Goal: Transaction & Acquisition: Purchase product/service

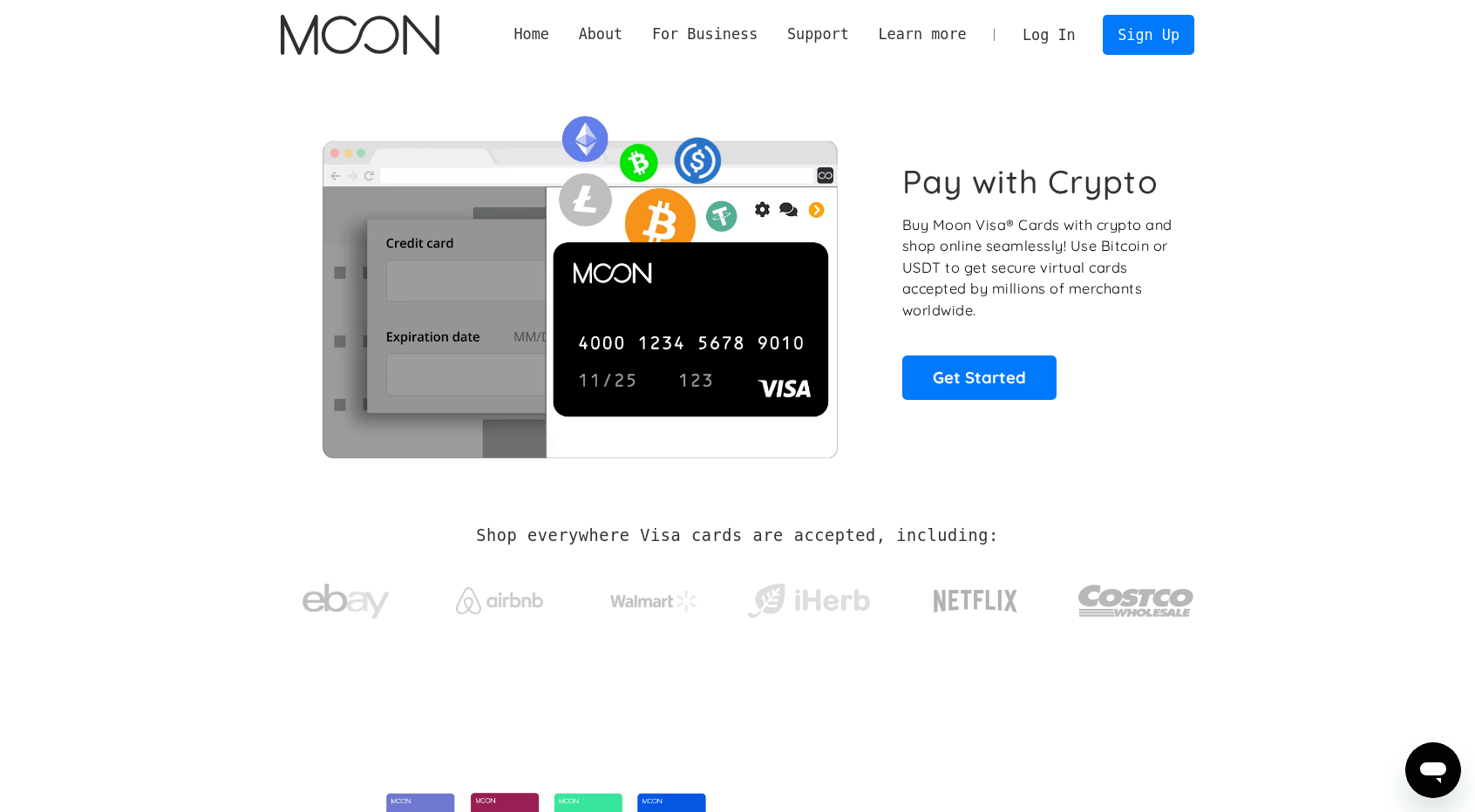
click at [1050, 40] on link "Log In" at bounding box center [1048, 35] width 82 height 38
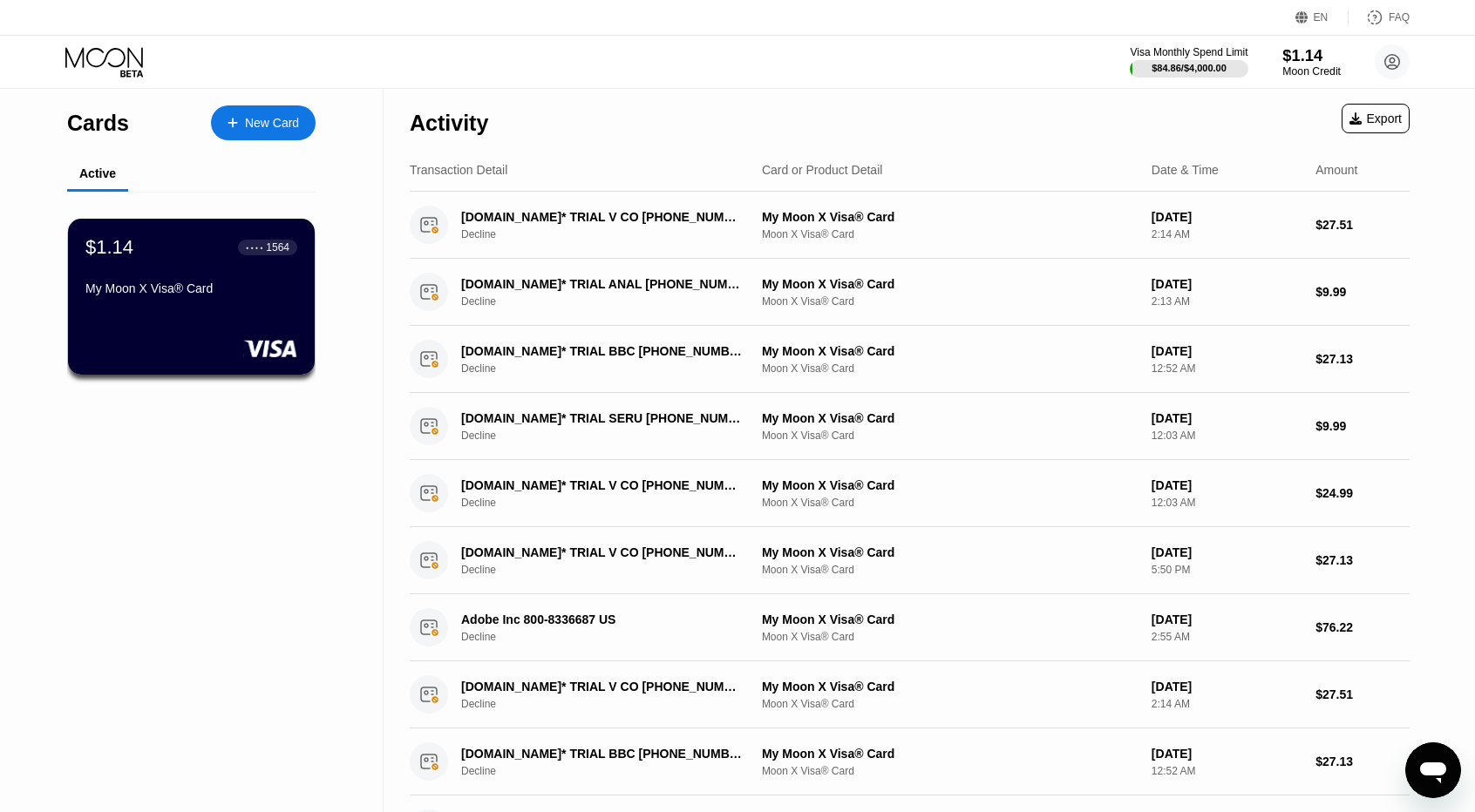
click at [1283, 77] on div "Moon Credit" at bounding box center [1311, 71] width 59 height 12
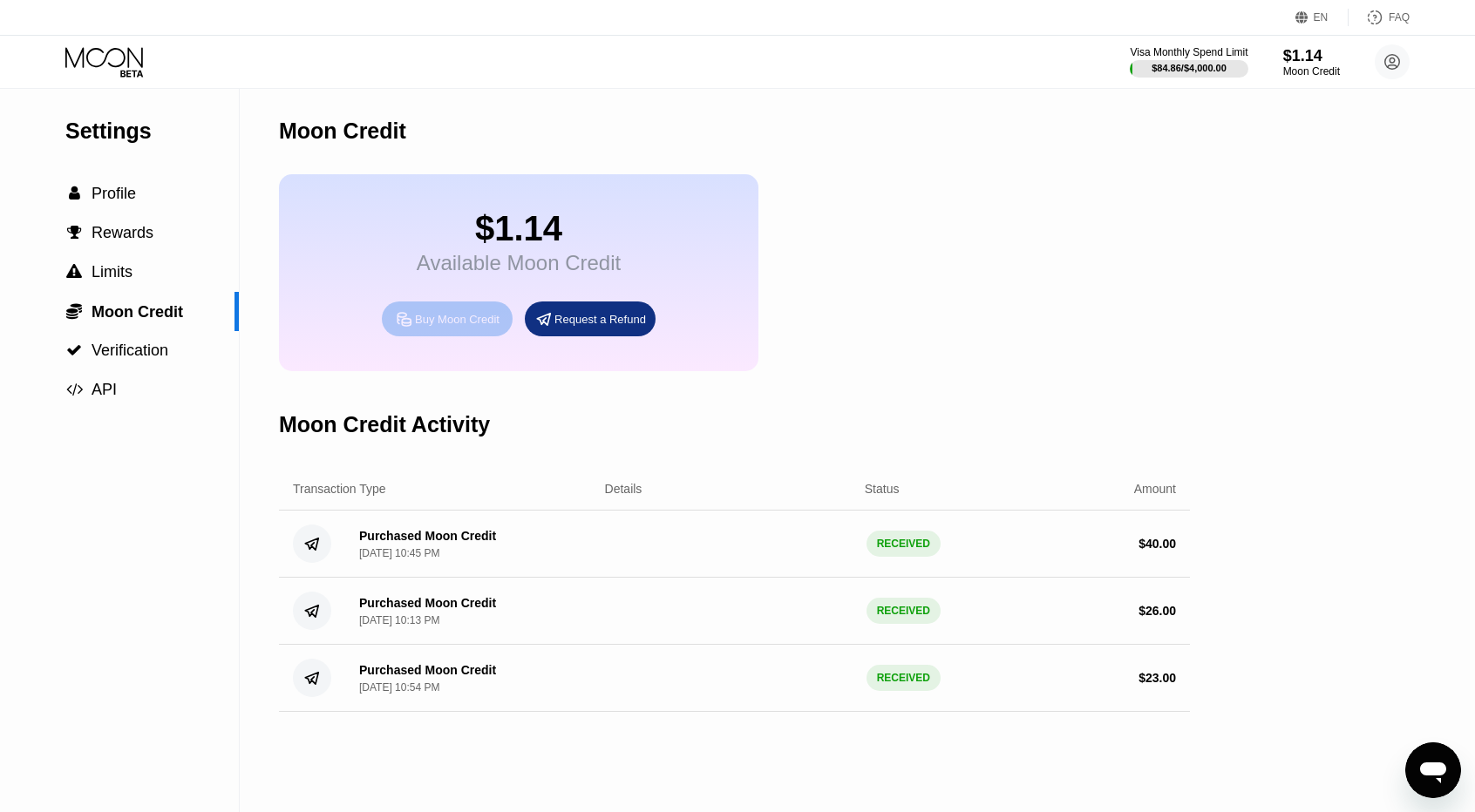
click at [493, 326] on div "Buy Moon Credit" at bounding box center [456, 319] width 85 height 15
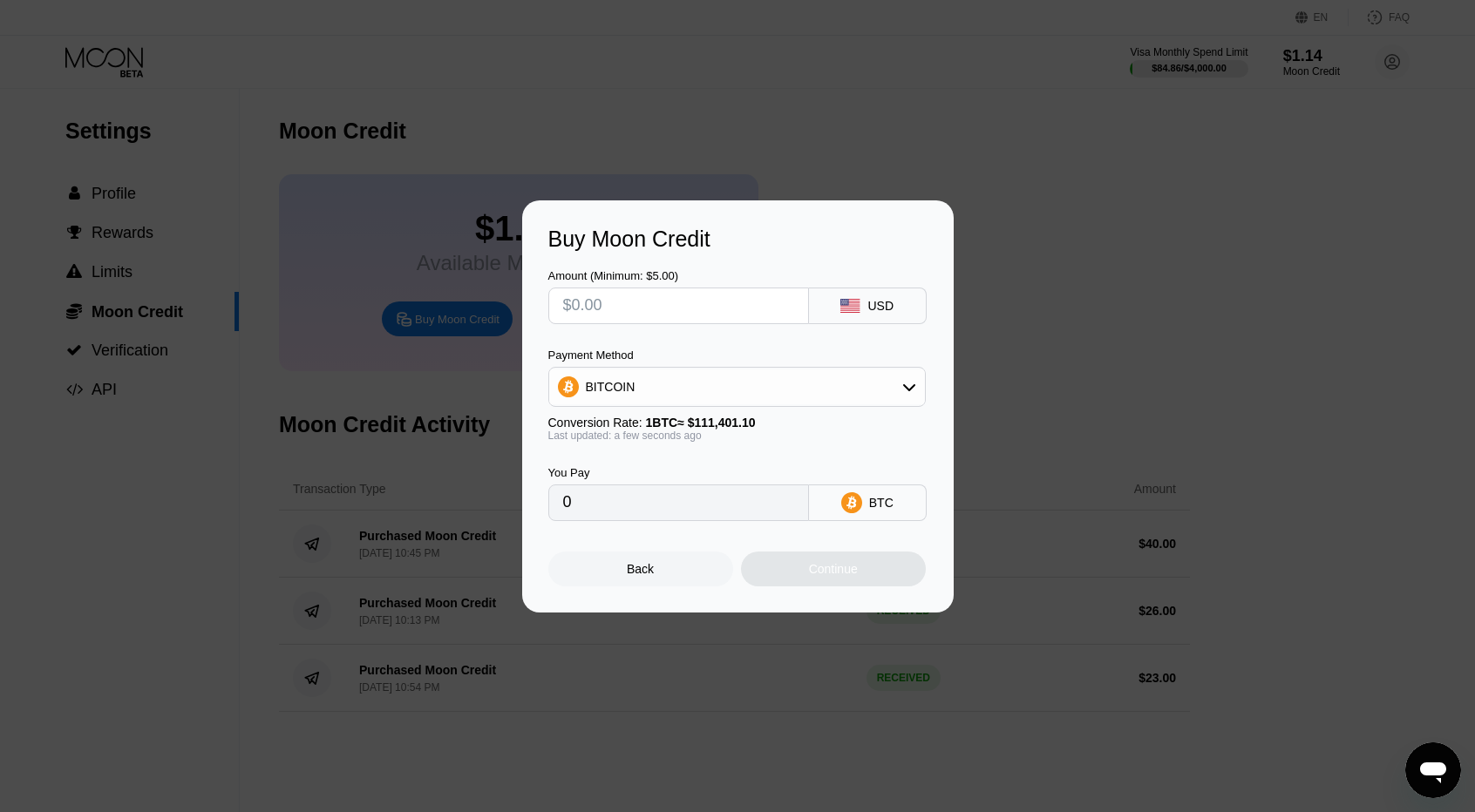
click at [656, 391] on div "BITCOIN" at bounding box center [737, 386] width 375 height 35
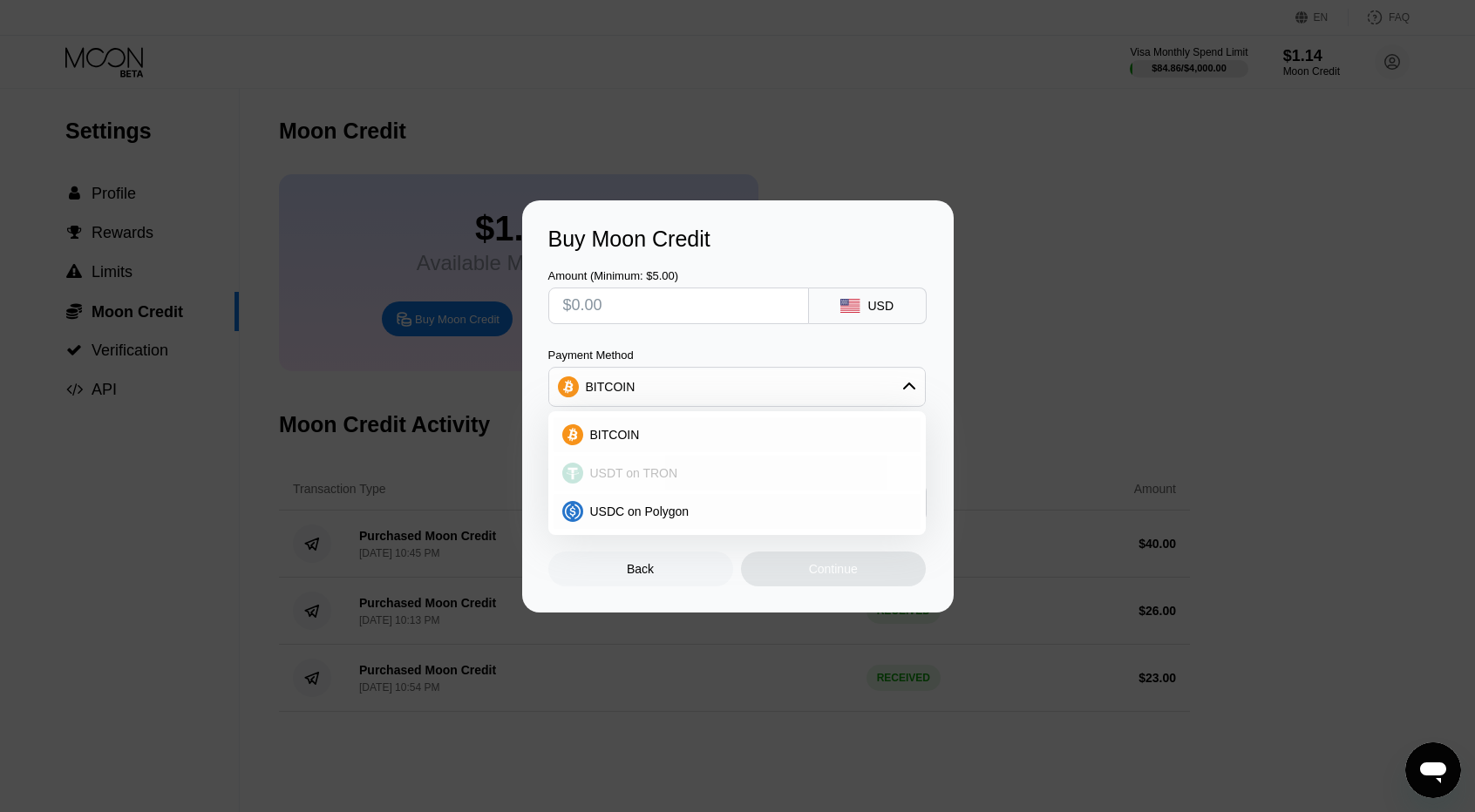
click at [641, 483] on div "USDT on TRON" at bounding box center [737, 472] width 367 height 35
type input "0.00"
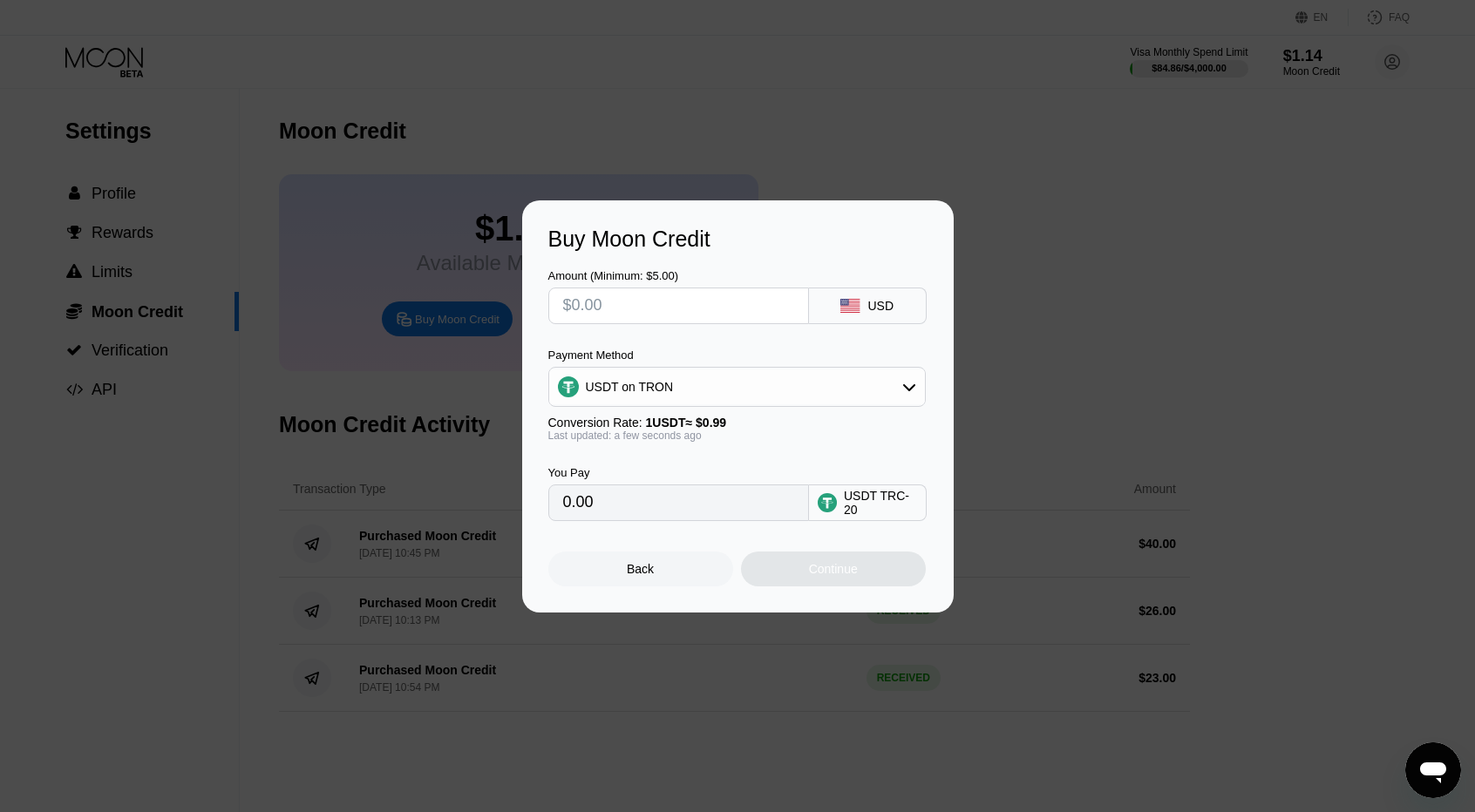
click at [627, 312] on input "text" at bounding box center [679, 305] width 231 height 35
type input "$1"
type input "1.01"
type input "$15"
type input "15.15"
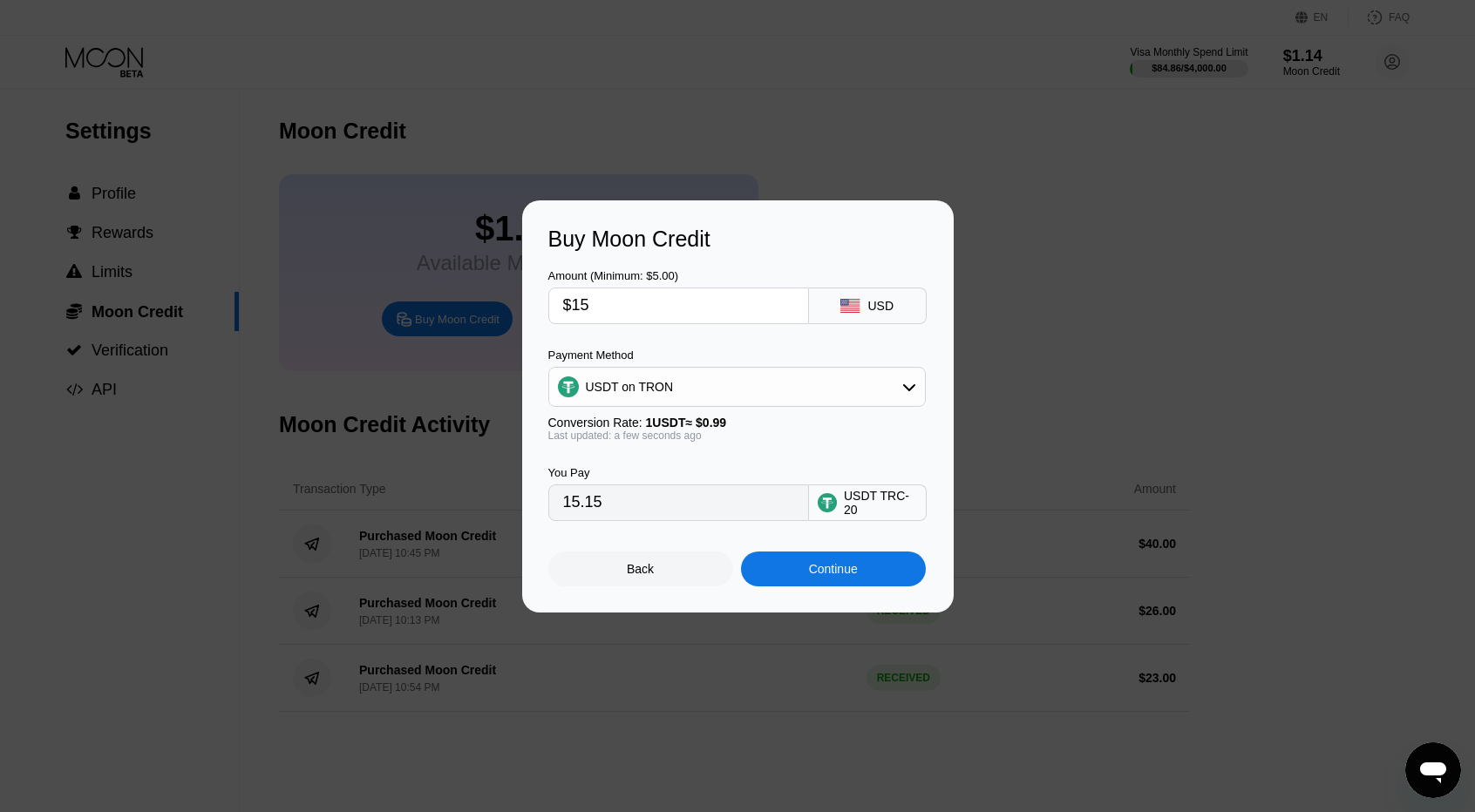
type input "$15"
click at [827, 572] on div "Continue" at bounding box center [833, 569] width 49 height 14
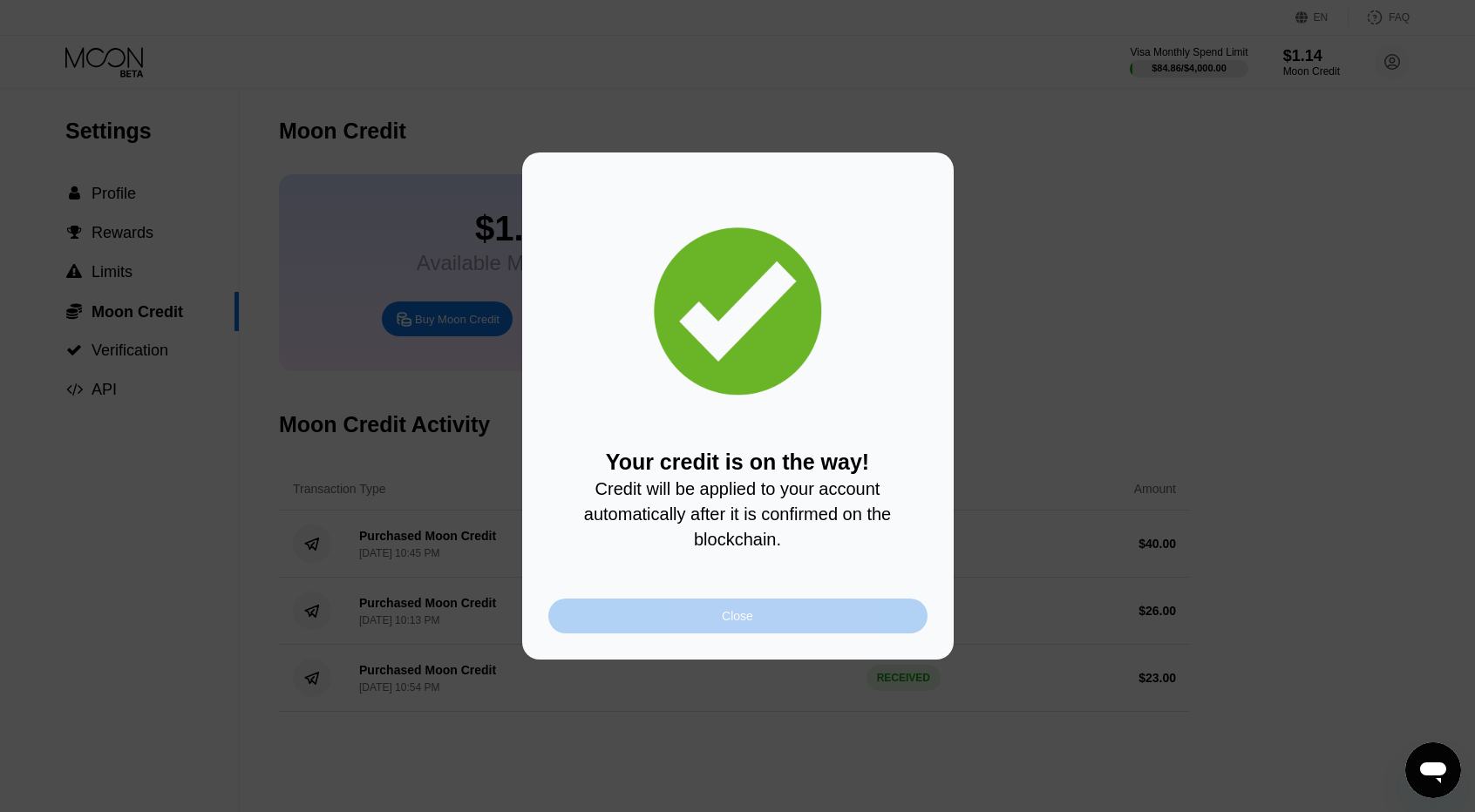
drag, startPoint x: 584, startPoint y: 620, endPoint x: 467, endPoint y: 520, distance: 153.9
click at [584, 620] on div "Close" at bounding box center [738, 615] width 379 height 35
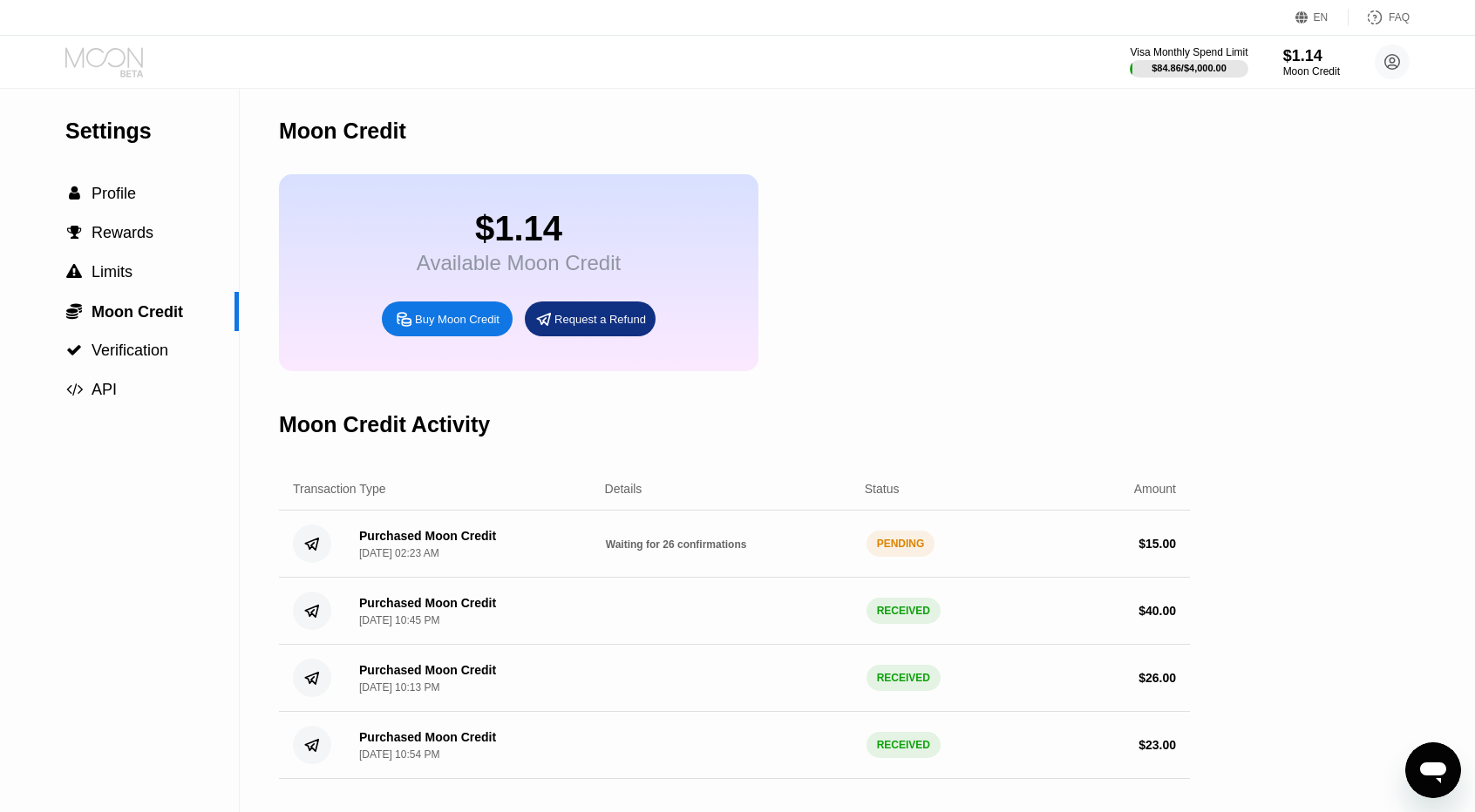
click at [120, 56] on icon at bounding box center [105, 62] width 81 height 30
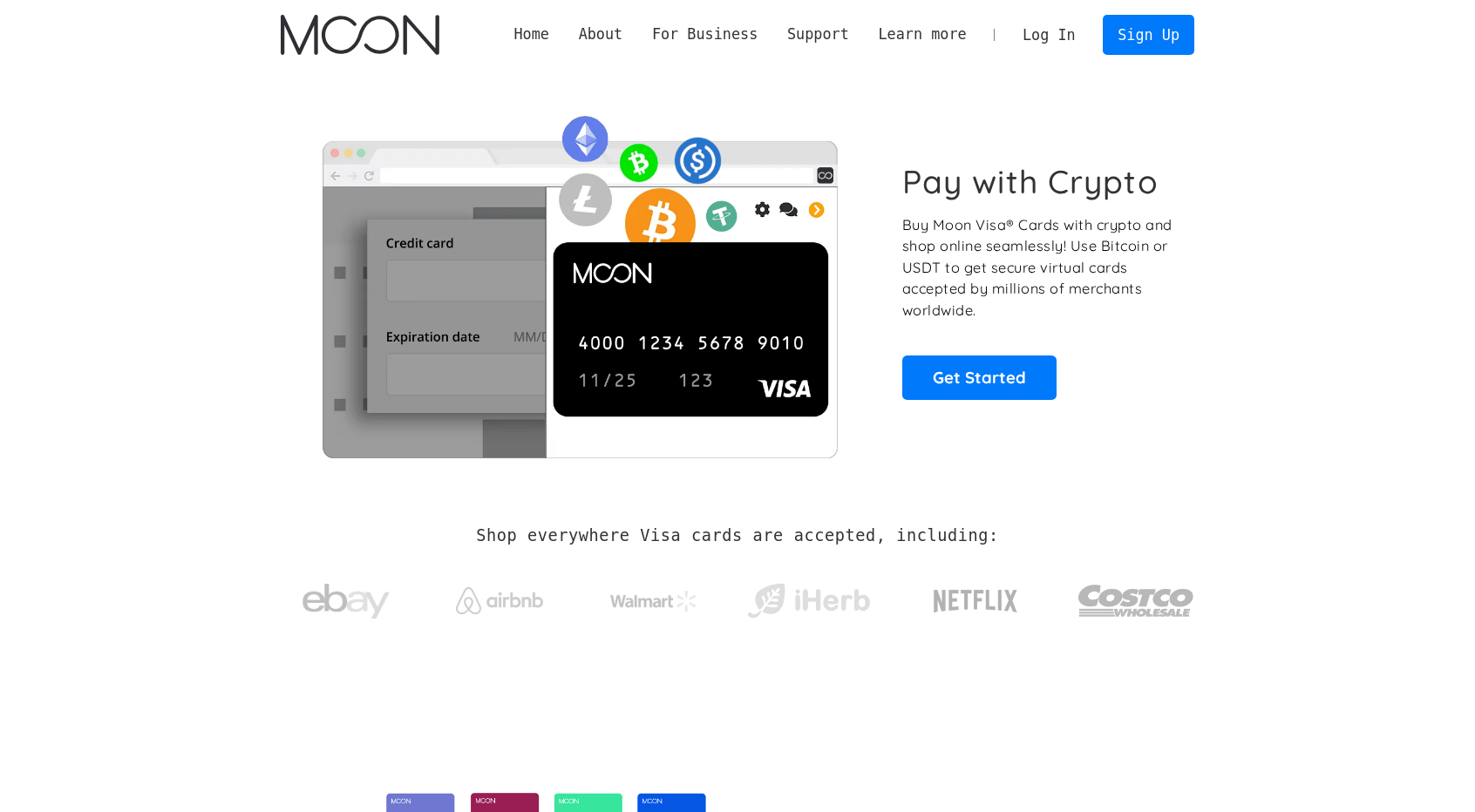
click at [1051, 29] on link "Log In" at bounding box center [1048, 35] width 82 height 38
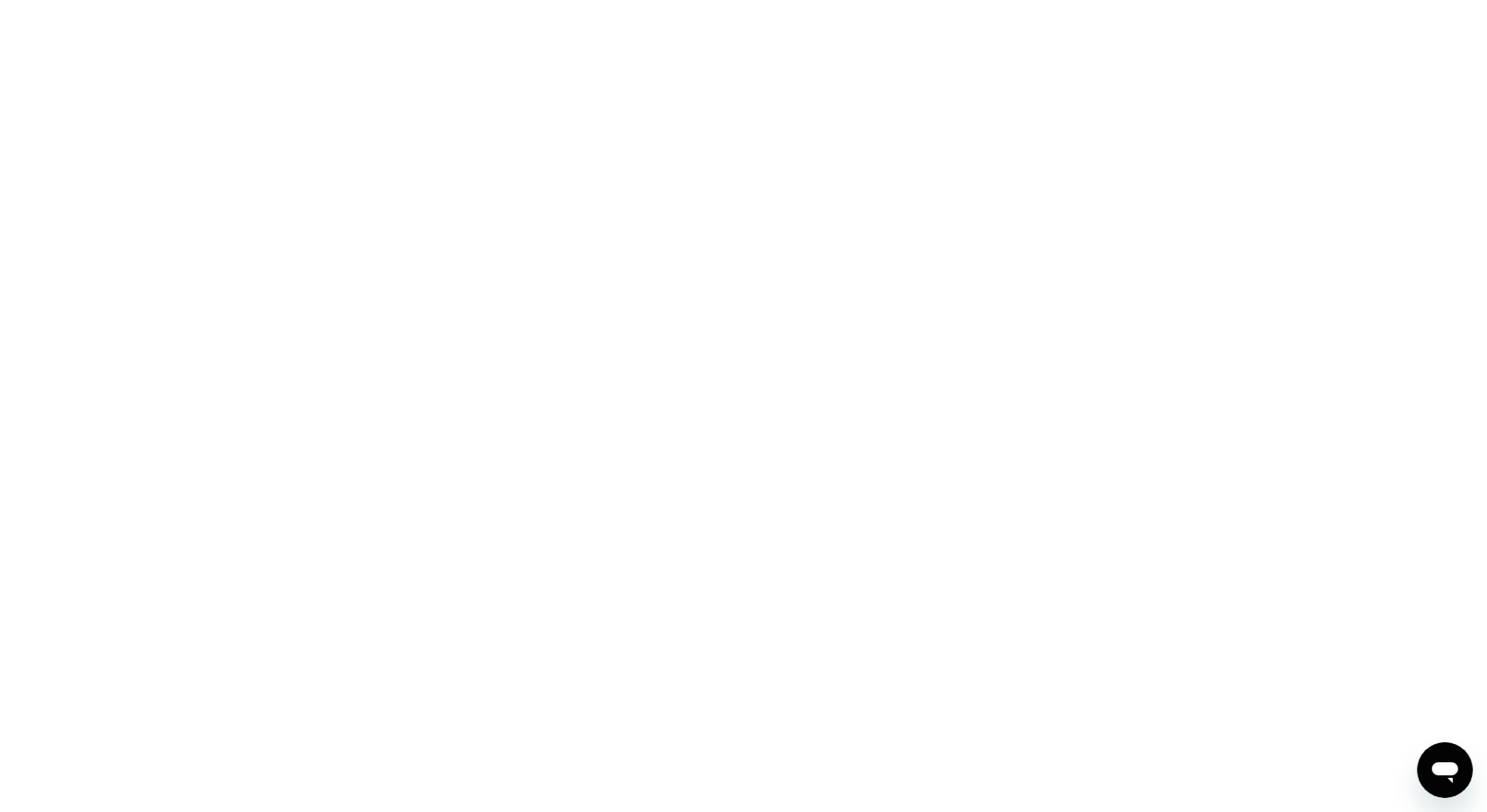
click at [390, 196] on div at bounding box center [744, 406] width 1487 height 812
